Goal: Find specific page/section: Find specific page/section

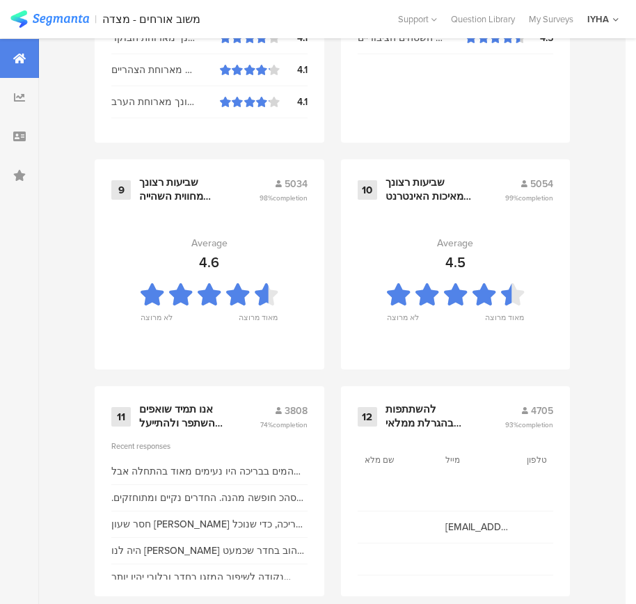
scroll to position [1492, 0]
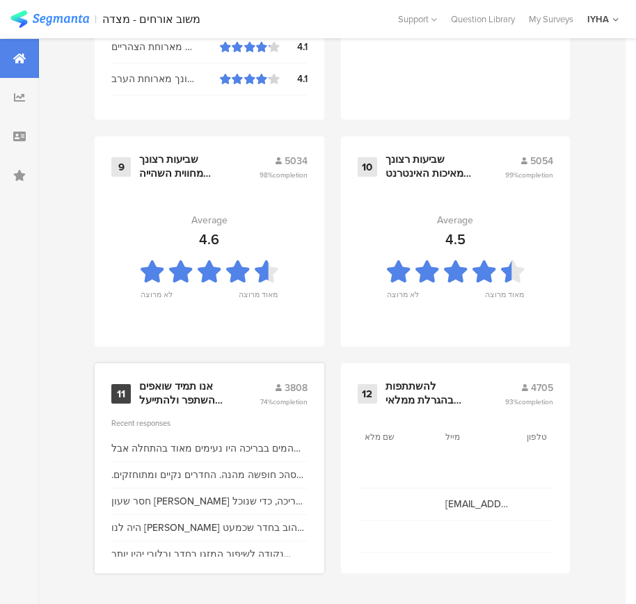
click at [198, 390] on div "אנו תמיד שואפים להשתפר ולהתייעל ודעתך חשובה לנו" at bounding box center [182, 393] width 87 height 27
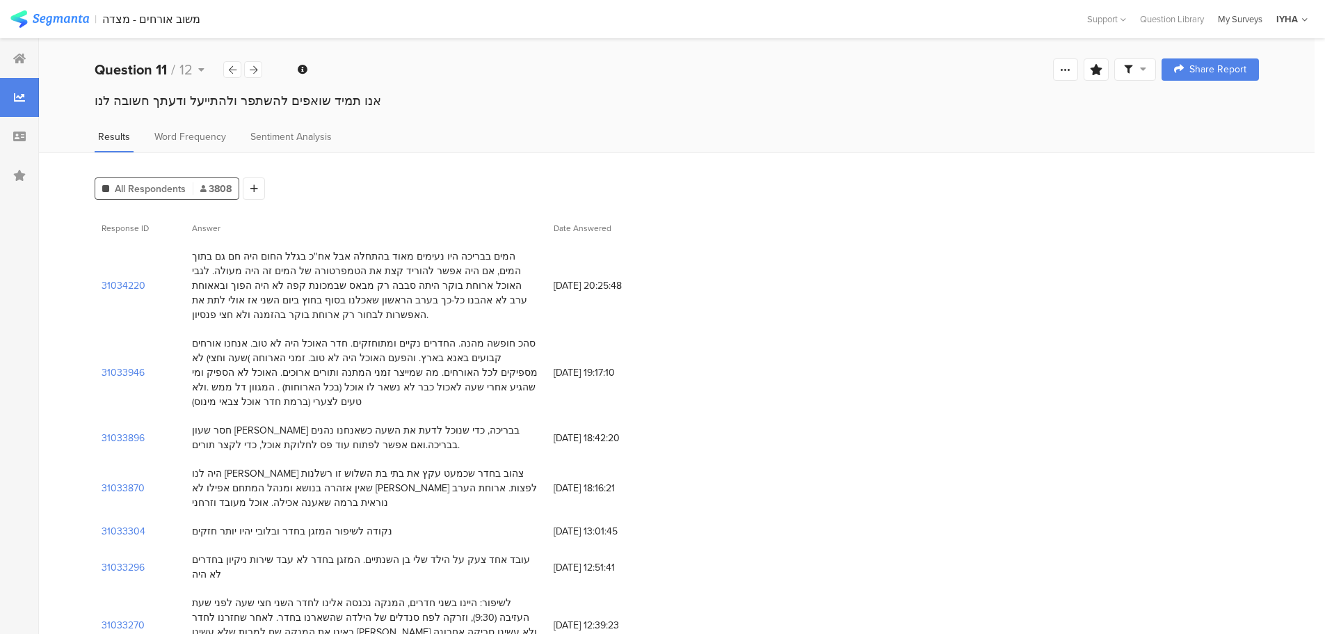
click at [645, 18] on div "My Surveys" at bounding box center [1240, 19] width 58 height 13
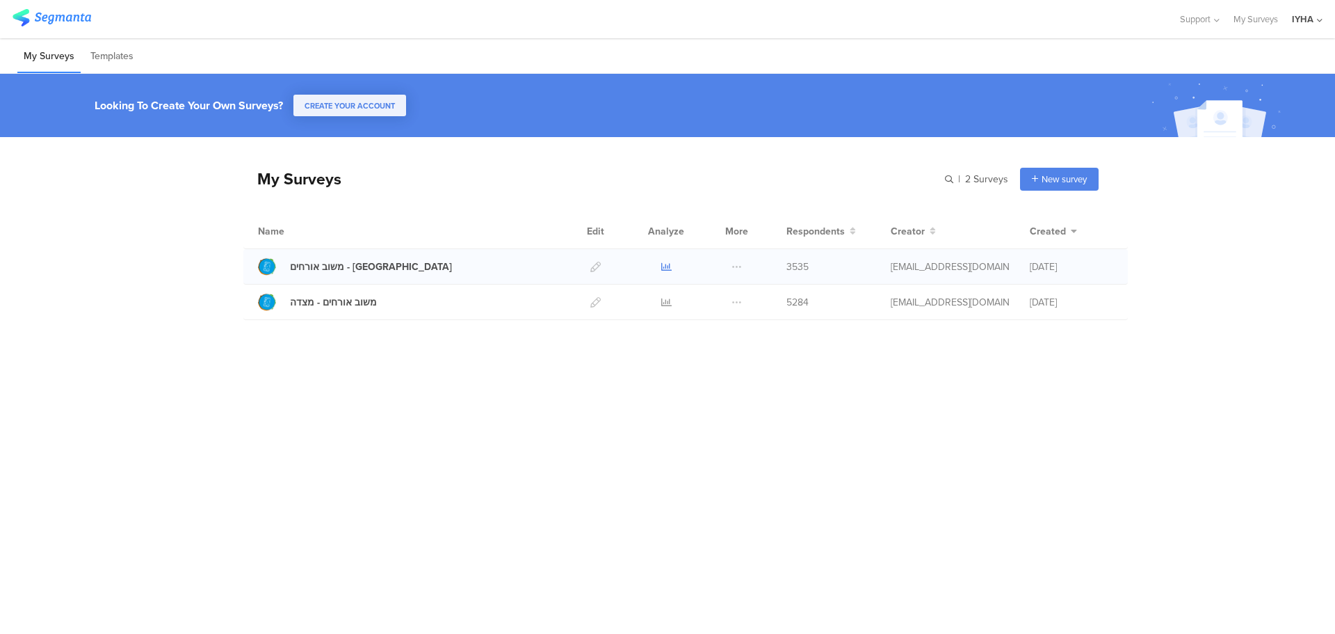
click at [665, 269] on icon at bounding box center [666, 267] width 10 height 10
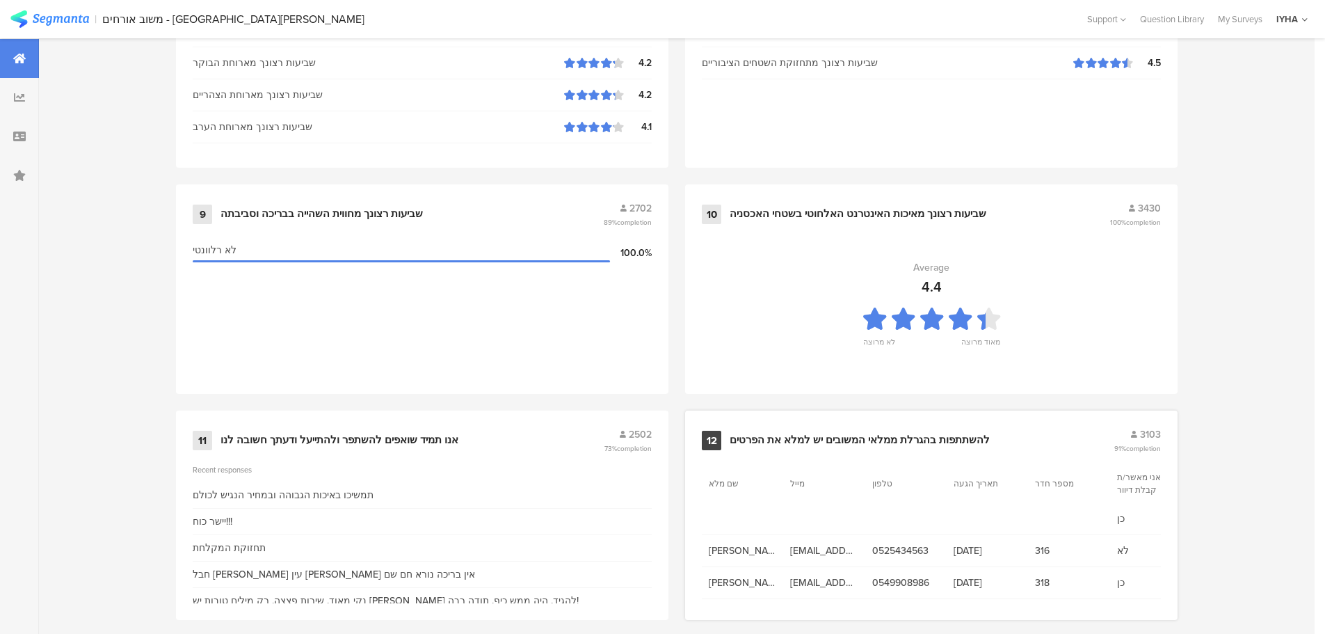
scroll to position [1406, 0]
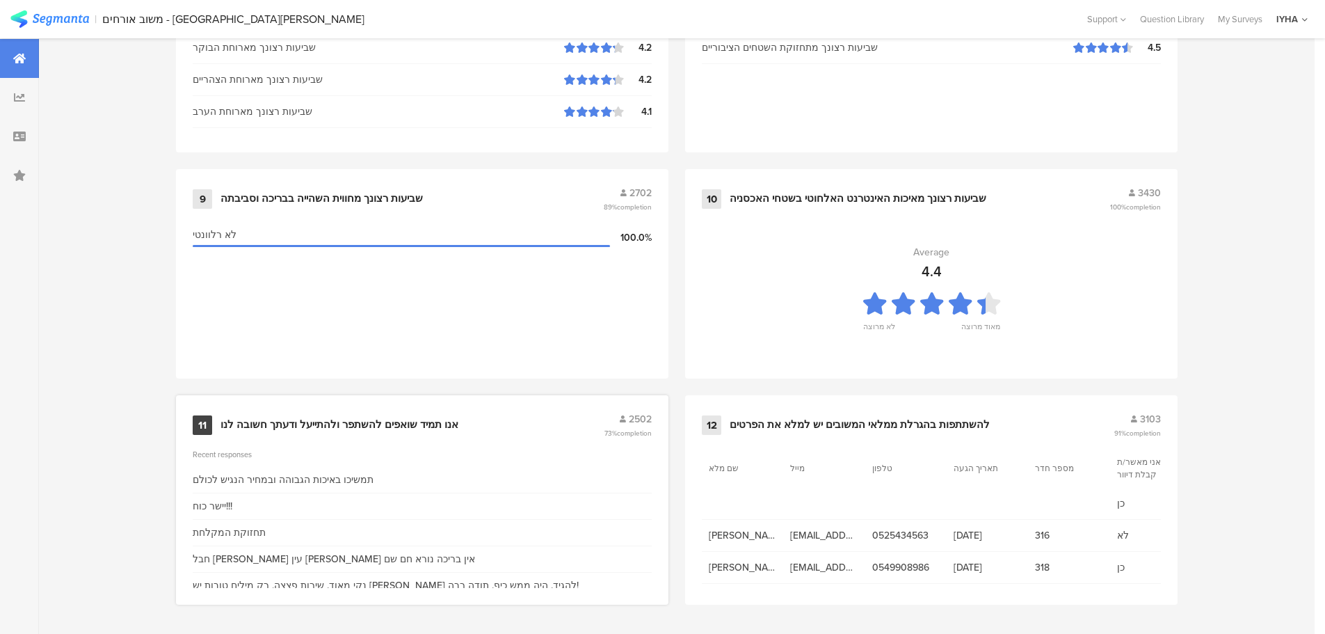
click at [392, 418] on div "אנו תמיד שואפים להשתפר ולהתייעל ודעתך חשובה לנו" at bounding box center [339, 425] width 238 height 14
